Goal: Find contact information: Find contact information

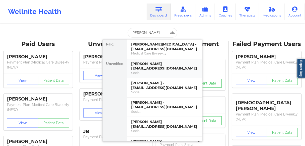
click at [144, 67] on div "[PERSON_NAME] - [EMAIL_ADDRESS][DOMAIN_NAME]" at bounding box center [164, 66] width 67 height 9
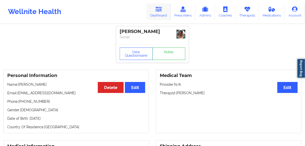
click at [156, 13] on link "Dashboard" at bounding box center [159, 12] width 24 height 17
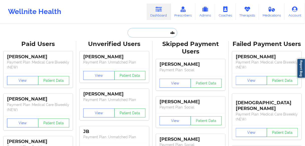
click at [133, 33] on input "text" at bounding box center [153, 33] width 50 height 10
paste input "[PERSON_NAME]"
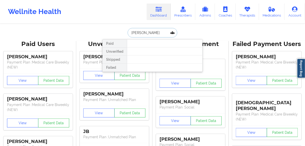
type input "[PERSON_NAME]"
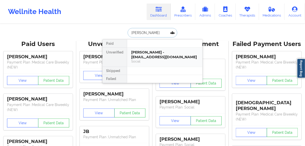
click at [143, 55] on div "[PERSON_NAME] - [EMAIL_ADDRESS][DOMAIN_NAME]" at bounding box center [164, 54] width 67 height 9
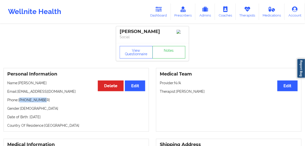
drag, startPoint x: 45, startPoint y: 101, endPoint x: 20, endPoint y: 102, distance: 25.1
click at [20, 102] on p "Phone: [PHONE_NUMBER]" at bounding box center [76, 100] width 138 height 5
copy p "18168944707"
